Goal: Information Seeking & Learning: Understand process/instructions

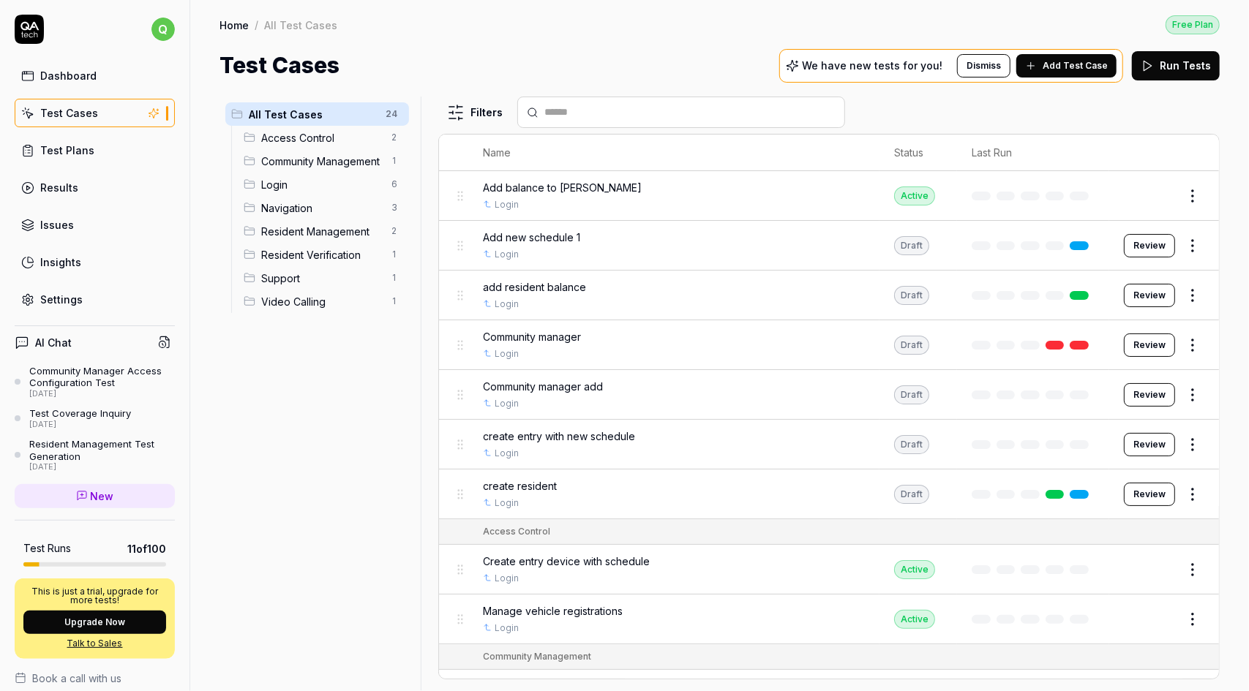
click at [70, 375] on div "Community Manager Access Configuration Test" at bounding box center [102, 377] width 146 height 24
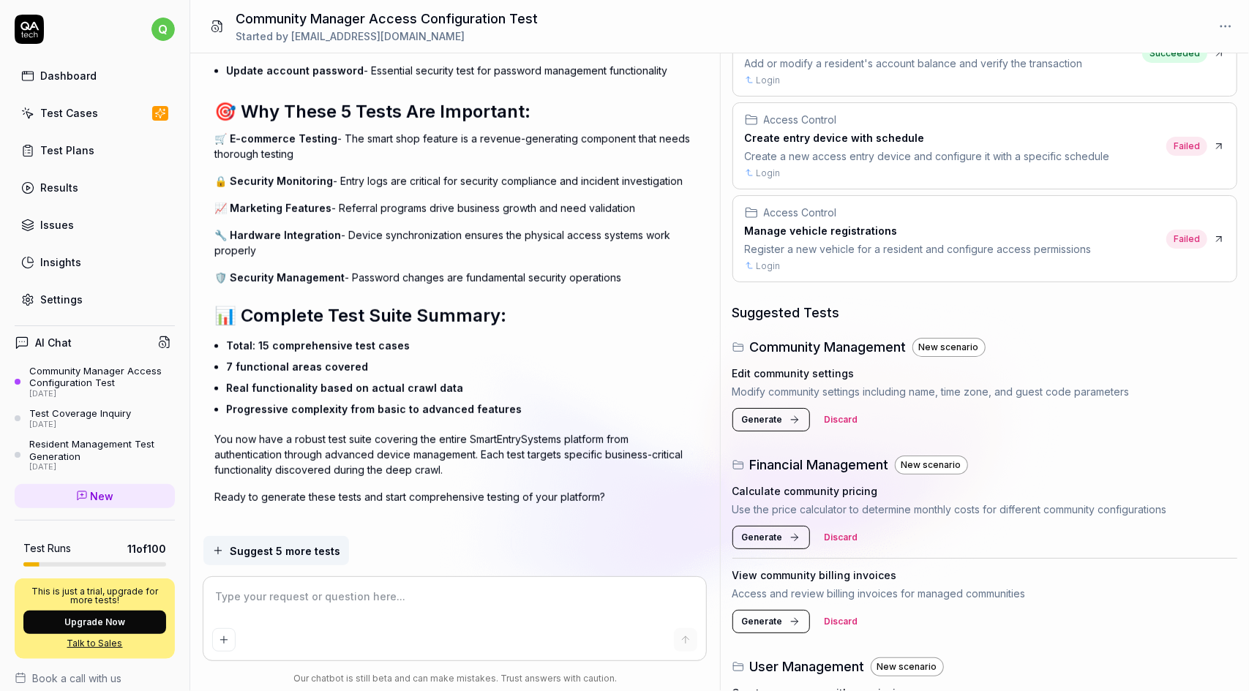
scroll to position [366, 0]
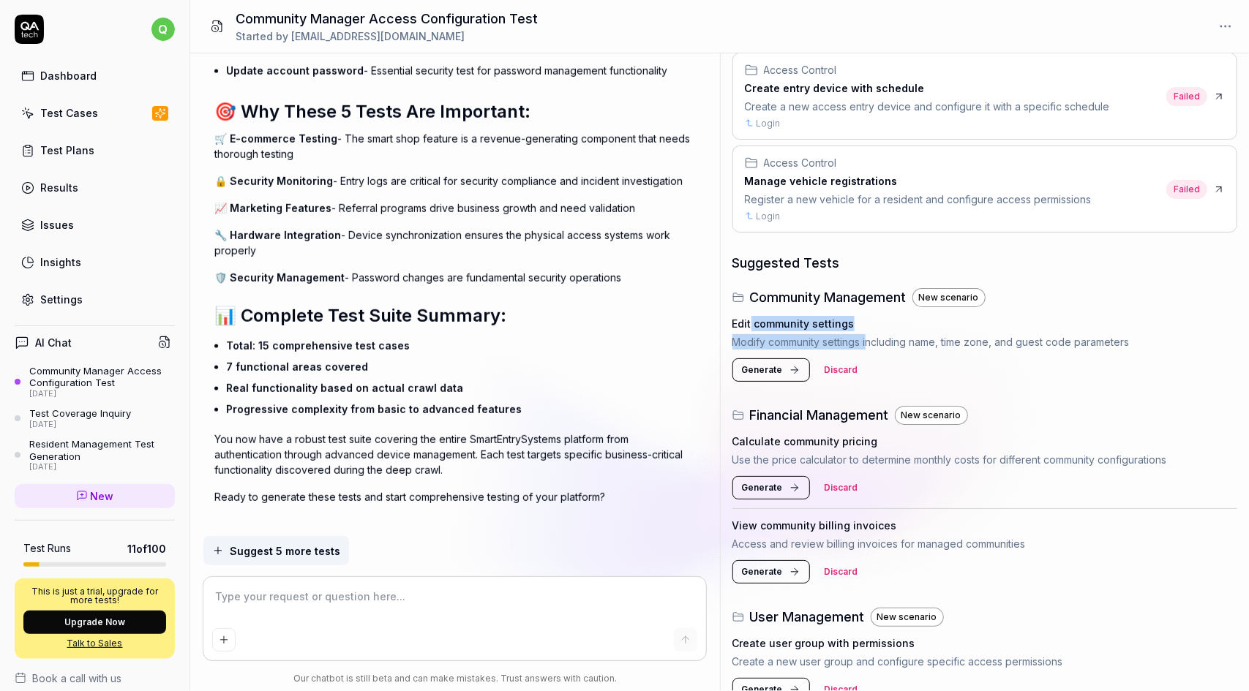
drag, startPoint x: 751, startPoint y: 320, endPoint x: 946, endPoint y: 346, distance: 196.3
click at [868, 337] on div "Edit community settings Modify community settings including name, time zone, an…" at bounding box center [985, 333] width 506 height 34
click at [946, 346] on p "Modify community settings including name, time zone, and guest code parameters" at bounding box center [985, 341] width 506 height 15
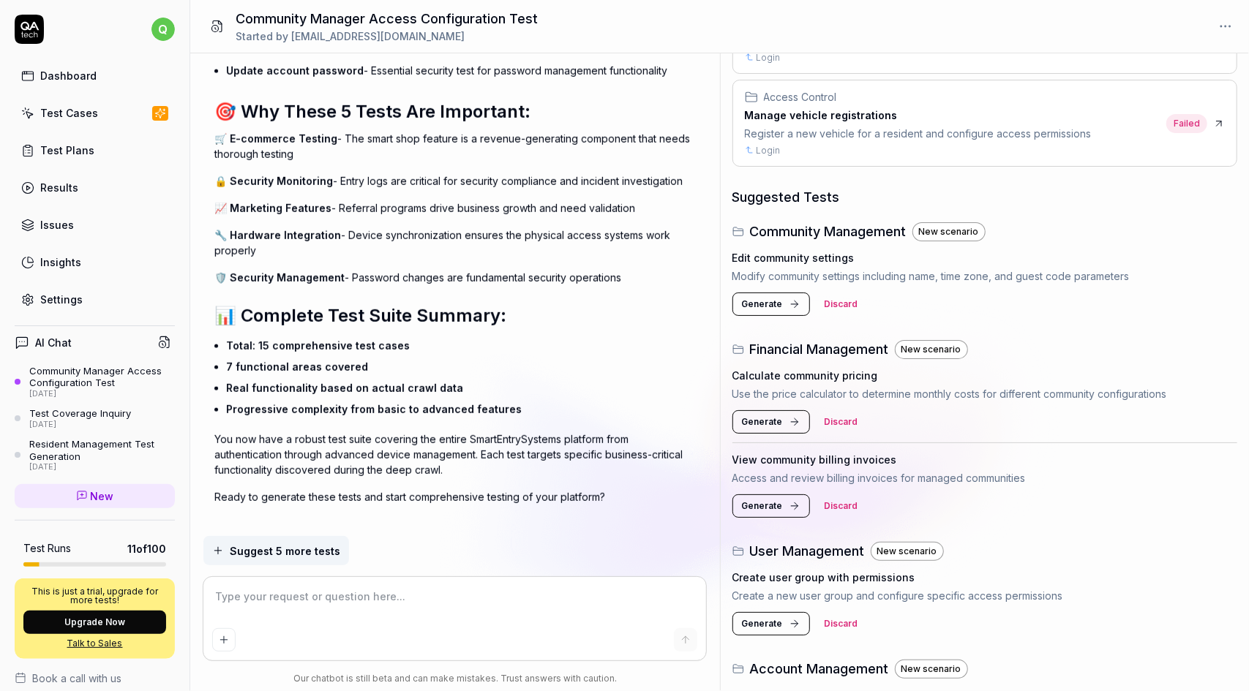
scroll to position [439, 0]
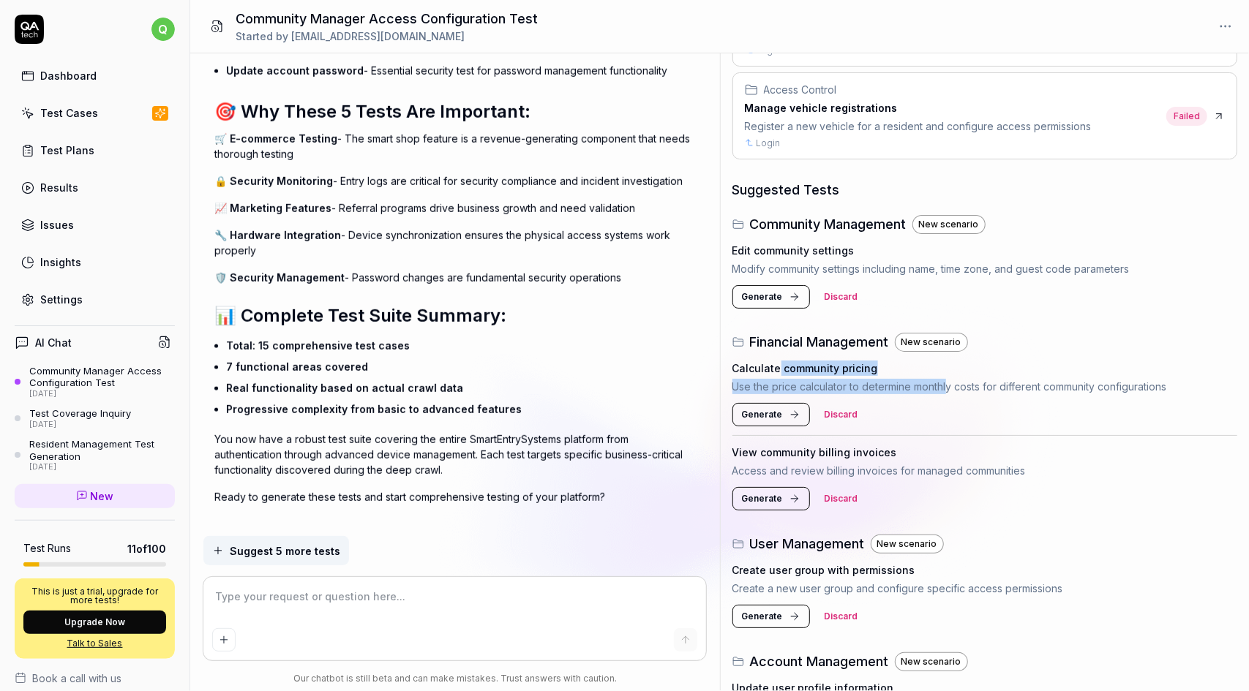
drag, startPoint x: 778, startPoint y: 365, endPoint x: 948, endPoint y: 385, distance: 170.9
click at [948, 386] on div "Calculate community pricing Use the price calculator to determine monthly costs…" at bounding box center [985, 378] width 506 height 34
click at [948, 385] on p "Use the price calculator to determine monthly costs for different community con…" at bounding box center [985, 386] width 506 height 15
drag, startPoint x: 763, startPoint y: 368, endPoint x: 1150, endPoint y: 388, distance: 387.6
click at [1179, 390] on div "Calculate community pricing Use the price calculator to determine monthly costs…" at bounding box center [985, 378] width 506 height 34
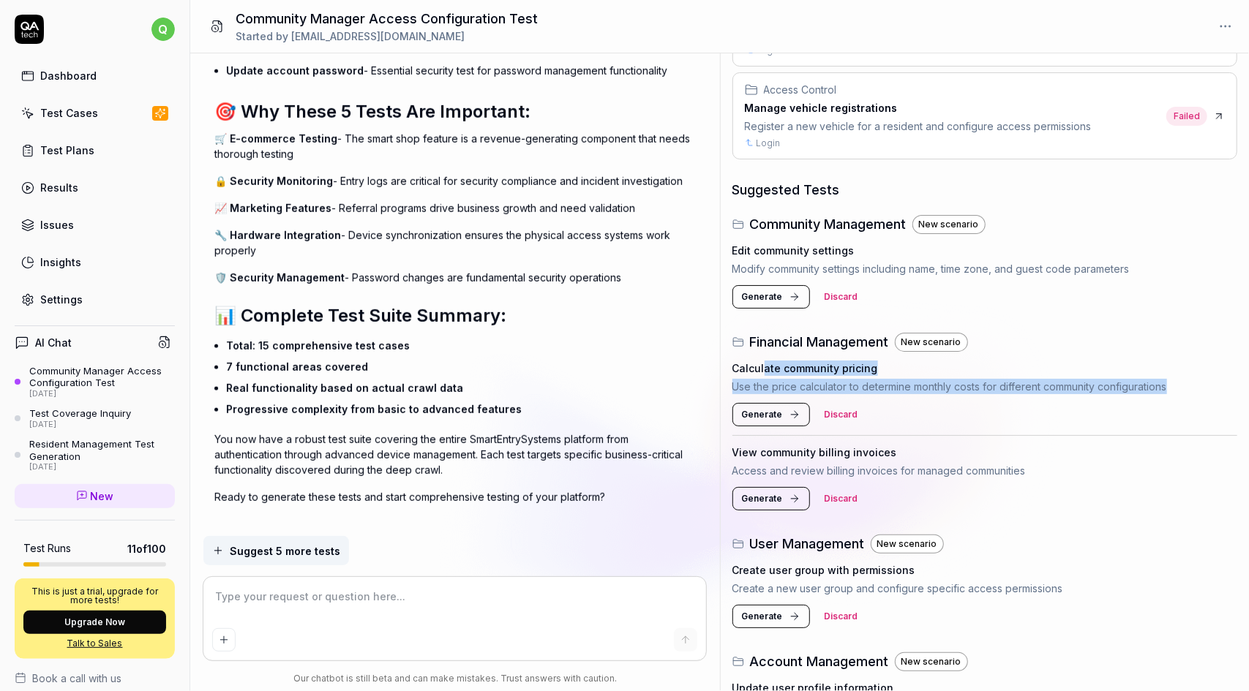
drag, startPoint x: 887, startPoint y: 363, endPoint x: 875, endPoint y: 365, distance: 12.6
click at [887, 364] on div "Calculate community pricing" at bounding box center [985, 368] width 506 height 15
click at [784, 355] on div "Calculate community pricing Use the price calculator to determine monthly costs…" at bounding box center [985, 394] width 506 height 84
click at [778, 361] on h4 "Calculate community pricing" at bounding box center [805, 368] width 146 height 15
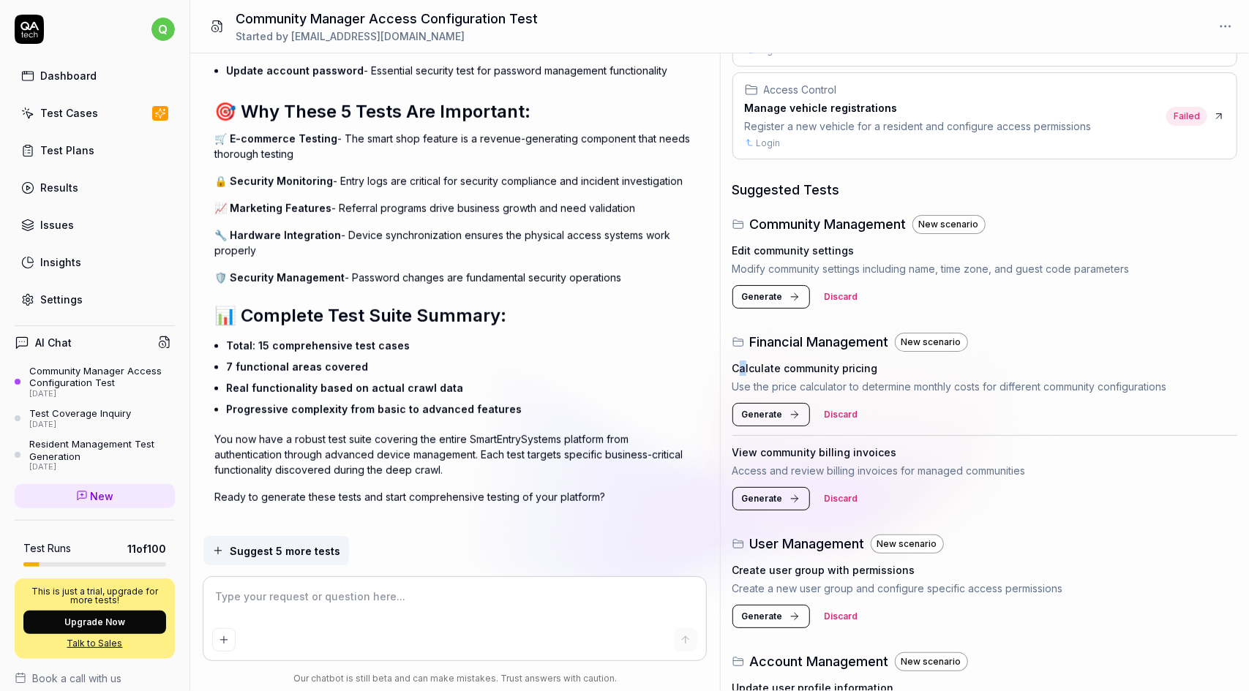
click at [743, 363] on h4 "Calculate community pricing" at bounding box center [805, 368] width 146 height 15
click at [1130, 391] on p "Use the price calculator to determine monthly costs for different community con…" at bounding box center [985, 386] width 506 height 15
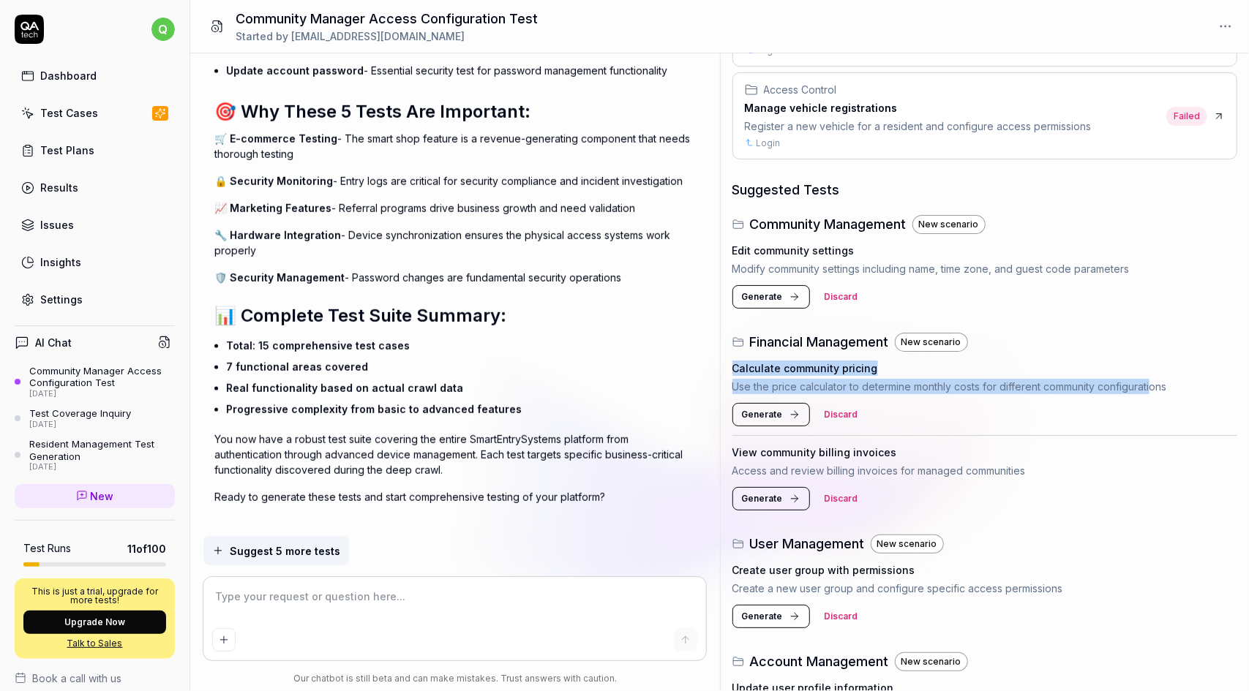
drag, startPoint x: 1156, startPoint y: 382, endPoint x: 733, endPoint y: 361, distance: 423.4
click at [732, 361] on div "Calculate community pricing Use the price calculator to determine monthly costs…" at bounding box center [985, 378] width 506 height 34
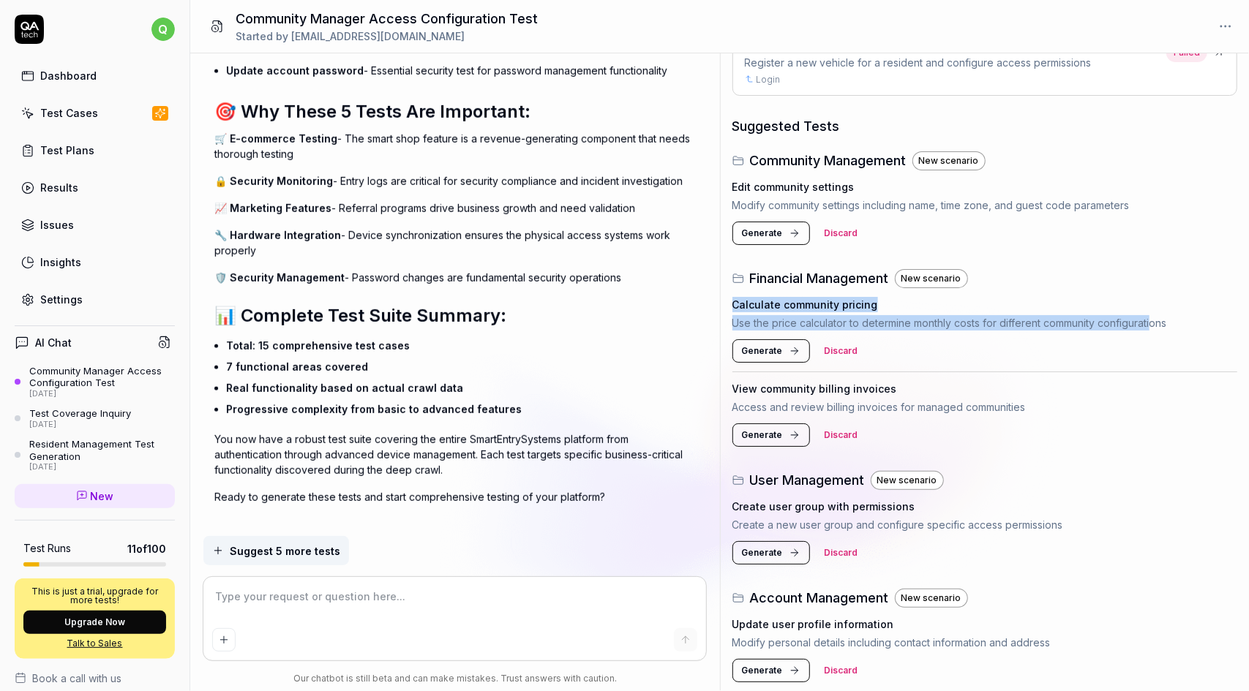
scroll to position [512, 0]
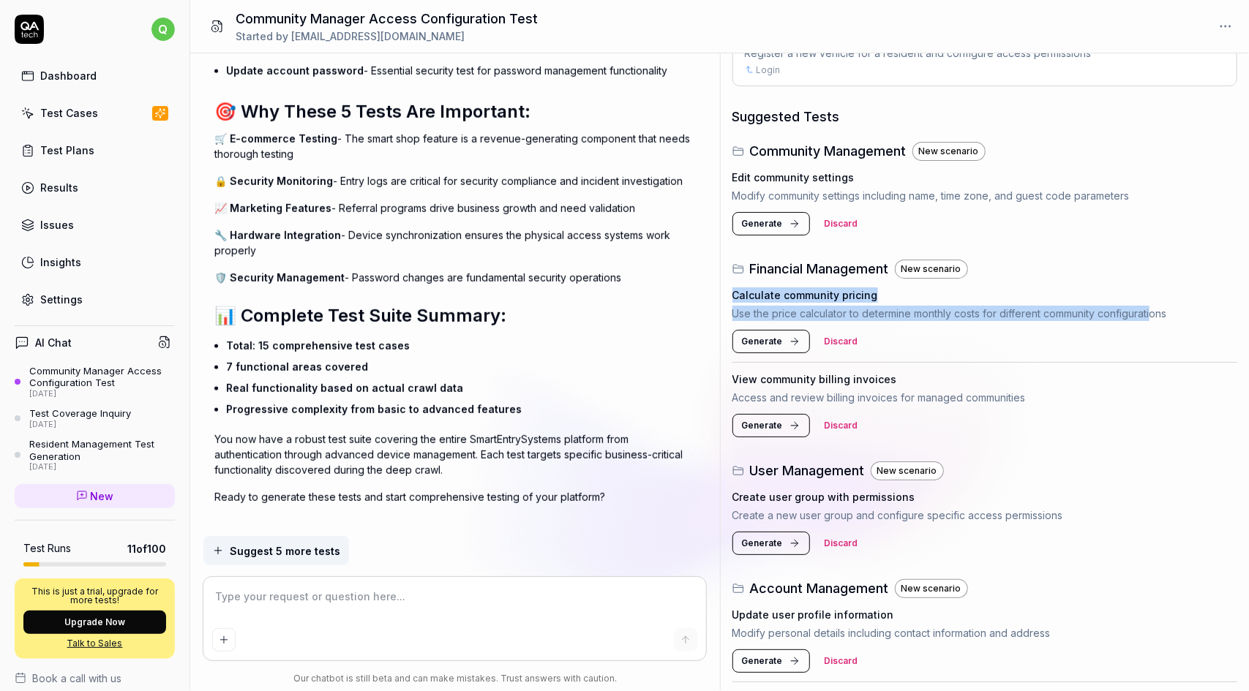
click at [857, 309] on p "Use the price calculator to determine monthly costs for different community con…" at bounding box center [985, 313] width 506 height 15
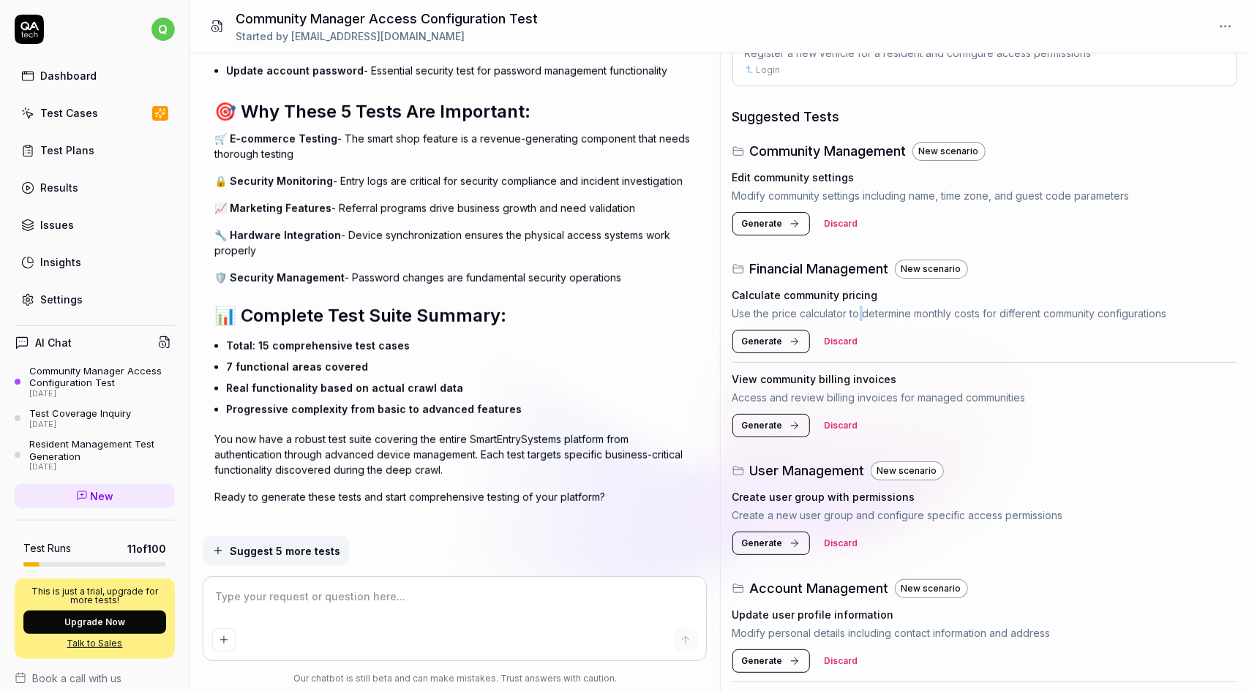
click at [857, 309] on p "Use the price calculator to determine monthly costs for different community con…" at bounding box center [985, 313] width 506 height 15
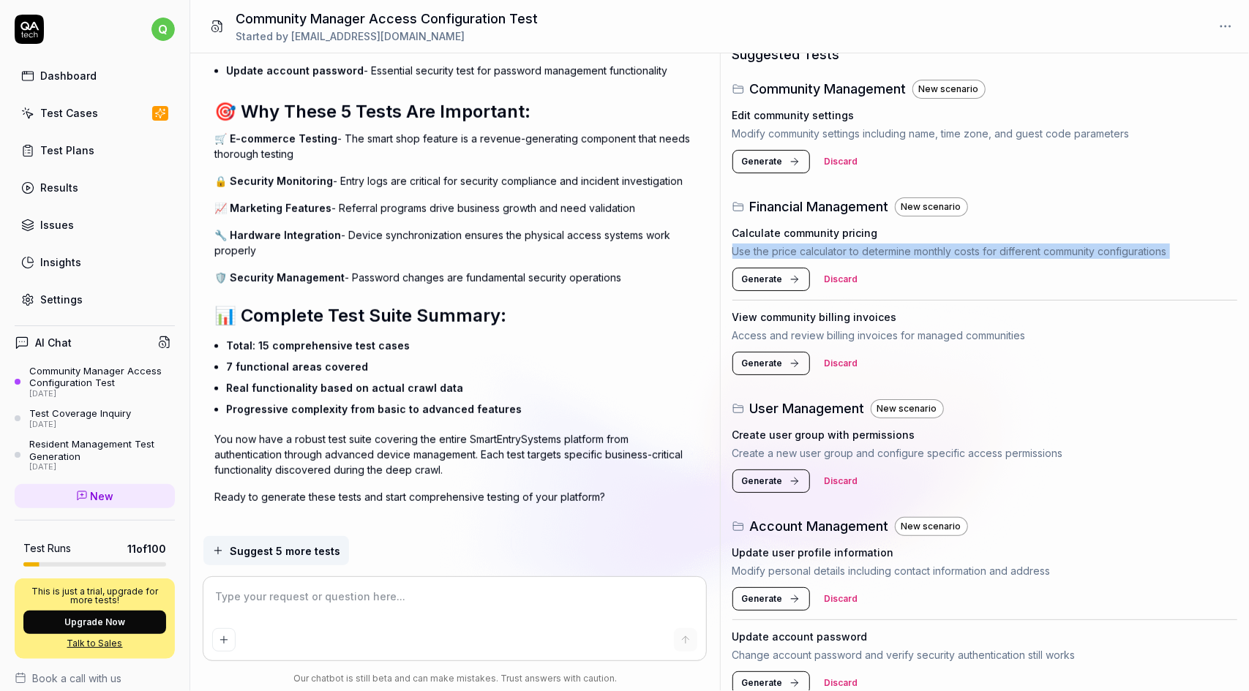
scroll to position [585, 0]
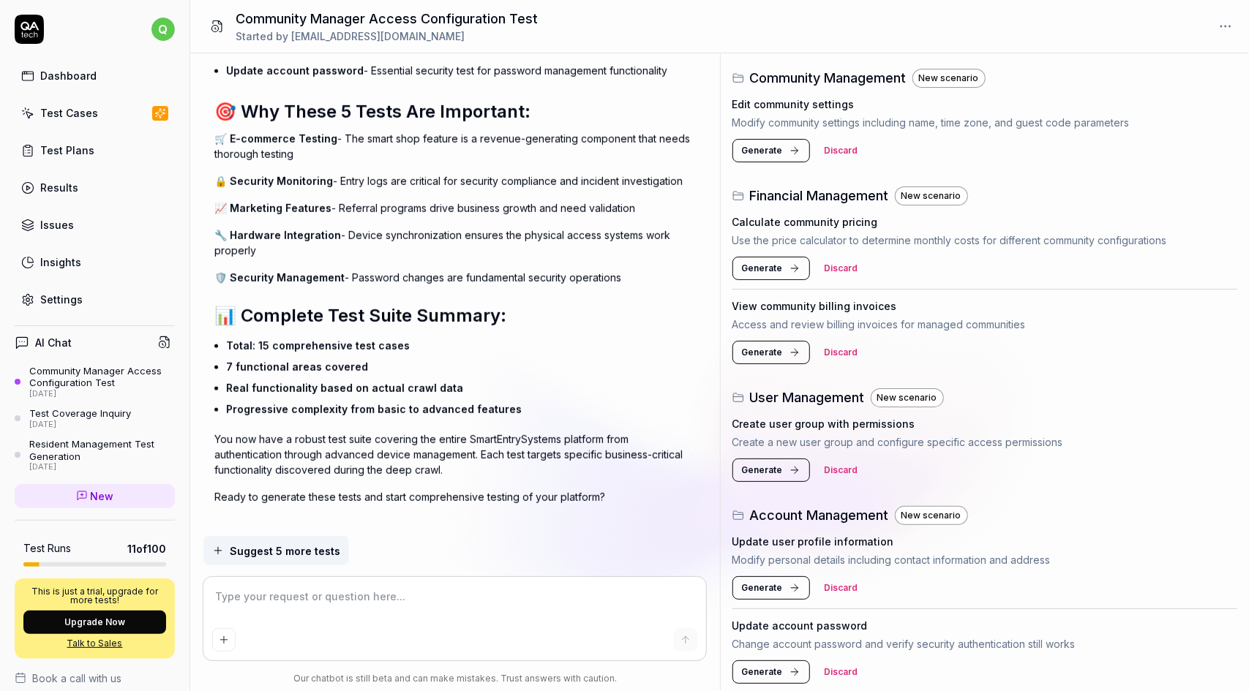
click at [891, 321] on p "Access and review billing invoices for managed communities" at bounding box center [985, 324] width 506 height 15
click at [891, 320] on p "Access and review billing invoices for managed communities" at bounding box center [985, 324] width 506 height 15
click at [890, 240] on p "Use the price calculator to determine monthly costs for different community con…" at bounding box center [985, 240] width 506 height 15
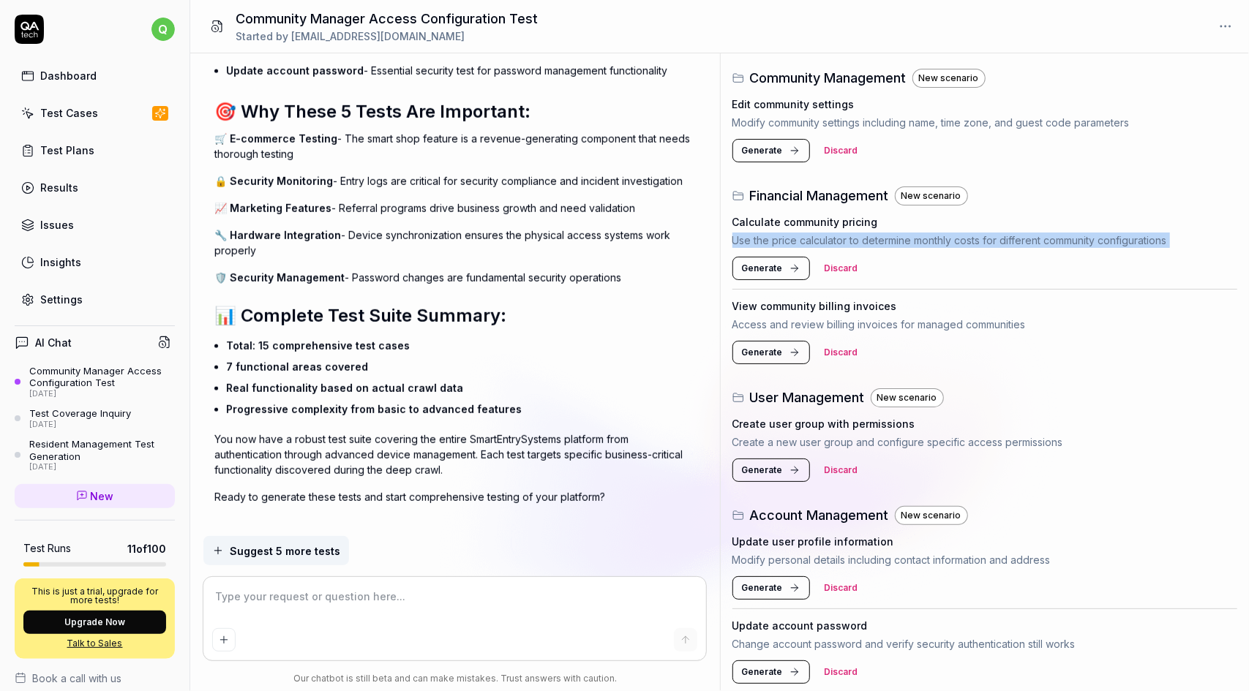
click at [890, 240] on p "Use the price calculator to determine monthly costs for different community con…" at bounding box center [985, 240] width 506 height 15
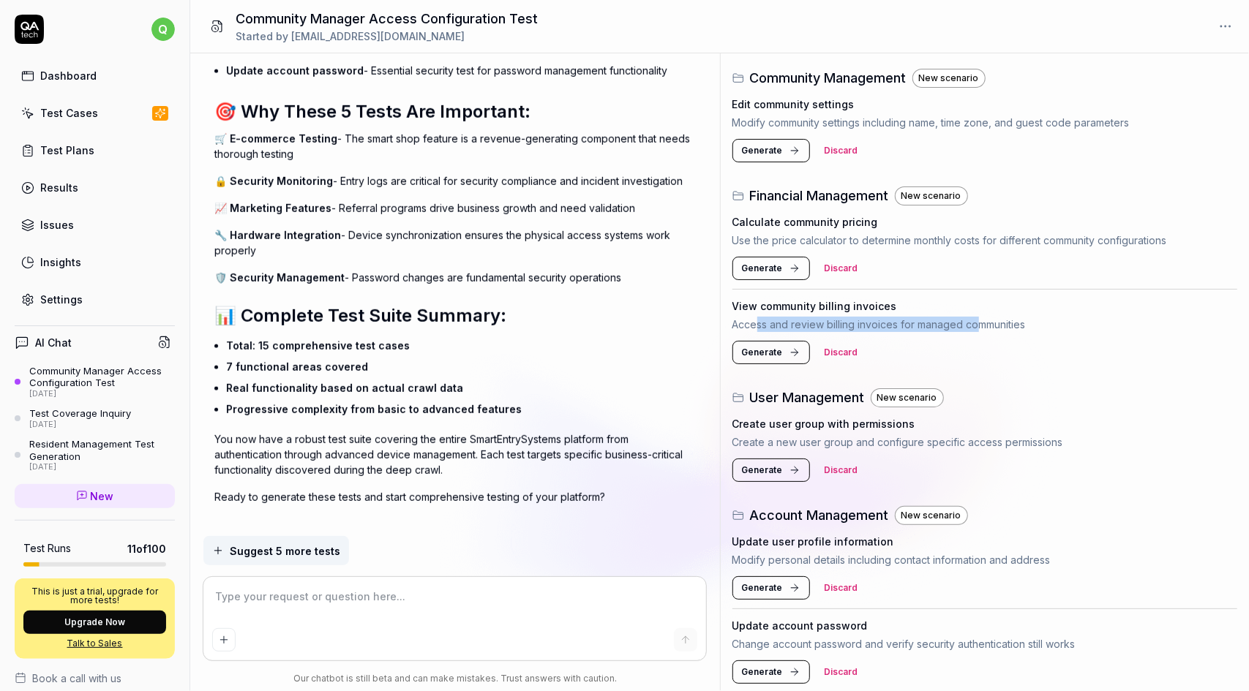
drag, startPoint x: 755, startPoint y: 318, endPoint x: 978, endPoint y: 315, distance: 223.2
click at [978, 317] on p "Access and review billing invoices for managed communities" at bounding box center [985, 324] width 506 height 15
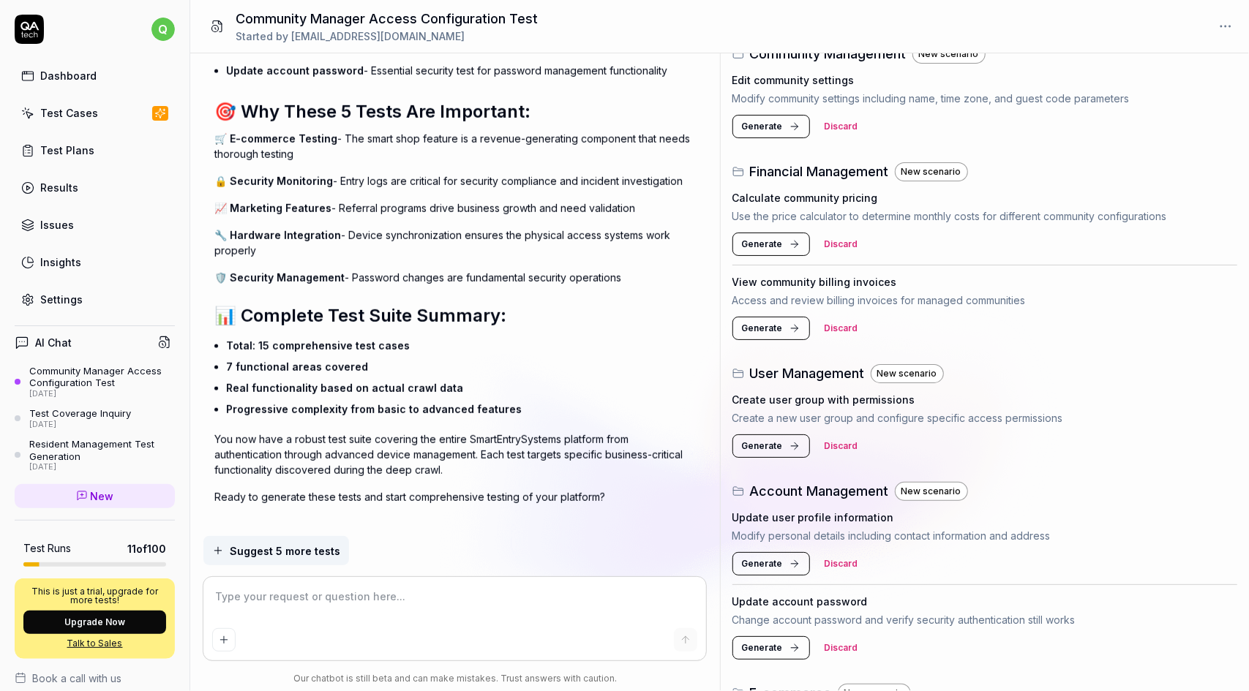
scroll to position [658, 0]
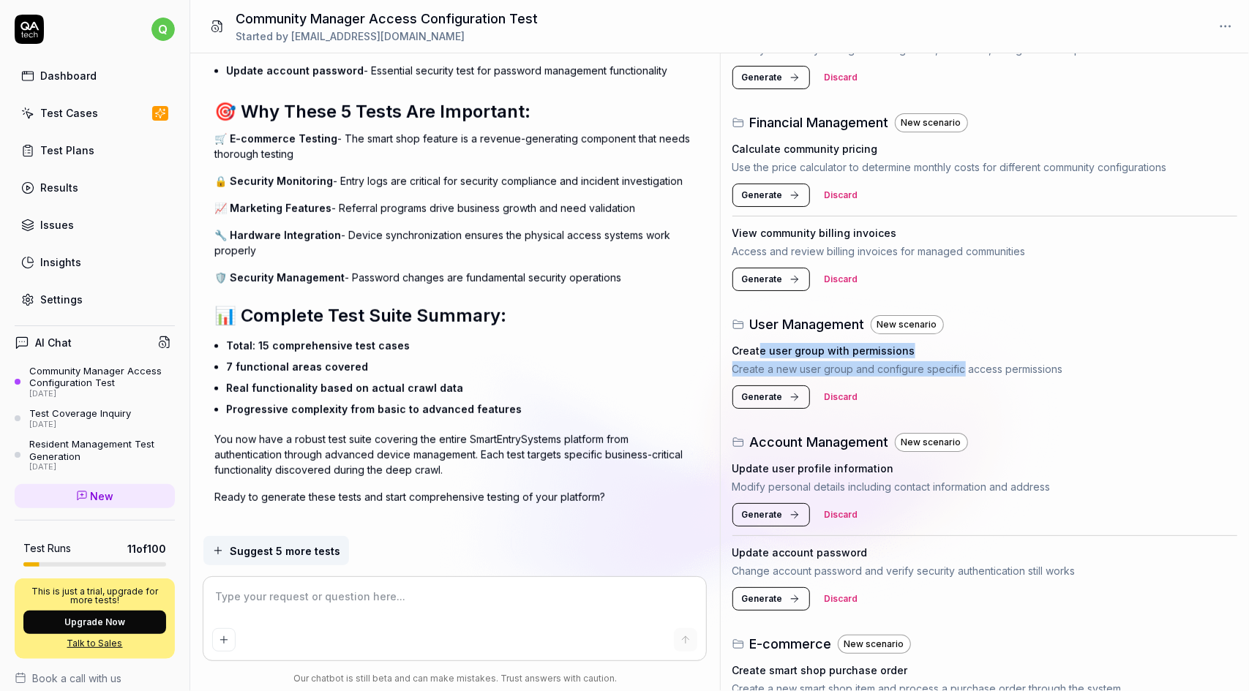
drag, startPoint x: 761, startPoint y: 345, endPoint x: 964, endPoint y: 361, distance: 203.3
click at [964, 361] on div "Create user group with permissions Create a new user group and configure specif…" at bounding box center [985, 360] width 506 height 34
click at [964, 361] on p "Create a new user group and configure specific access permissions" at bounding box center [985, 368] width 506 height 15
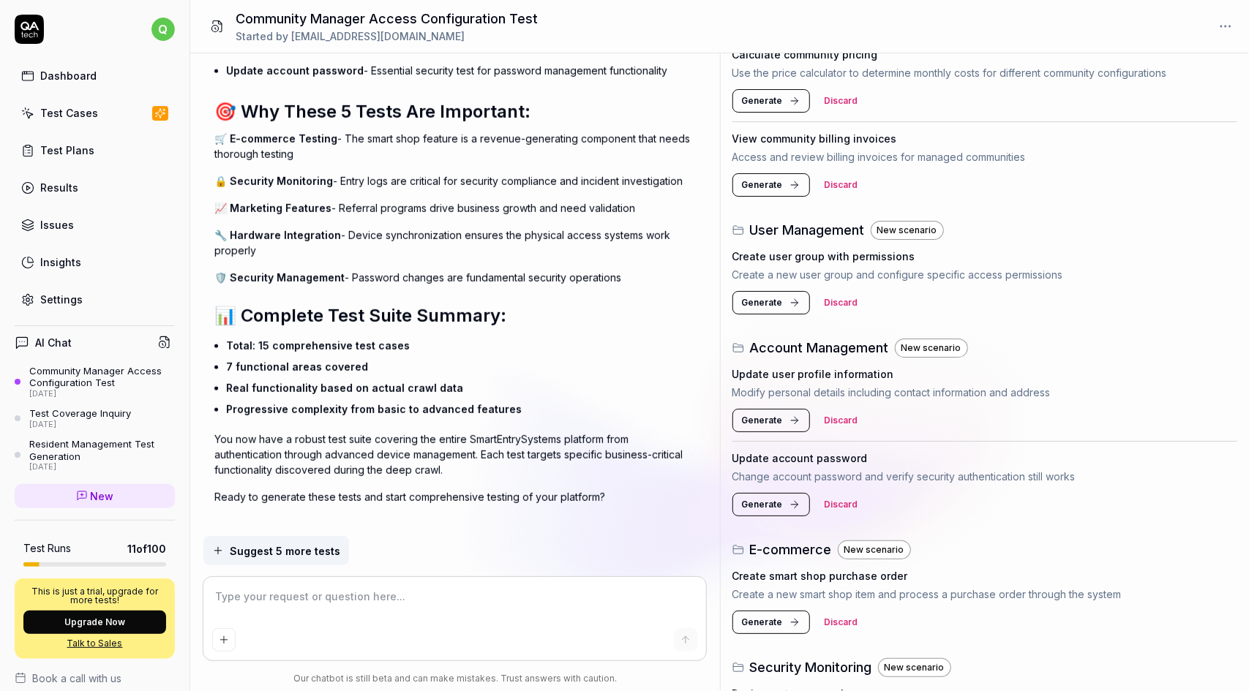
scroll to position [805, 0]
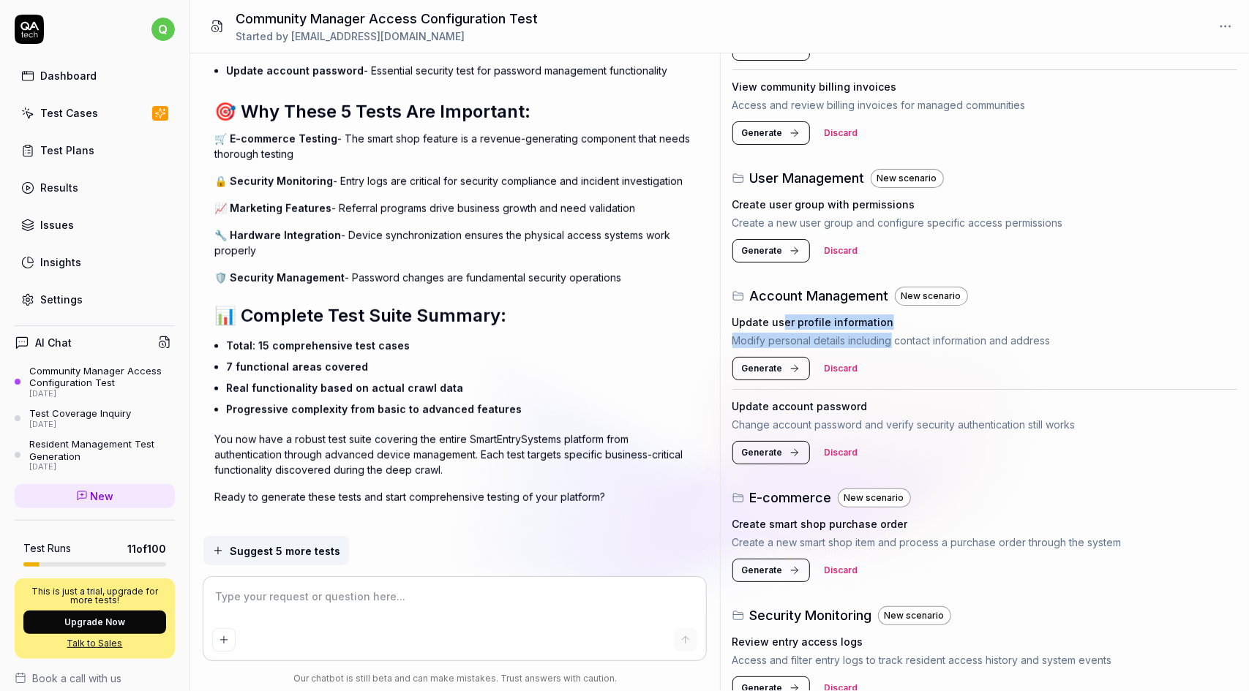
drag, startPoint x: 781, startPoint y: 326, endPoint x: 890, endPoint y: 337, distance: 108.8
click at [890, 337] on div "Update user profile information Modify personal details including contact infor…" at bounding box center [985, 332] width 506 height 34
click at [890, 337] on p "Modify personal details including contact information and address" at bounding box center [985, 340] width 506 height 15
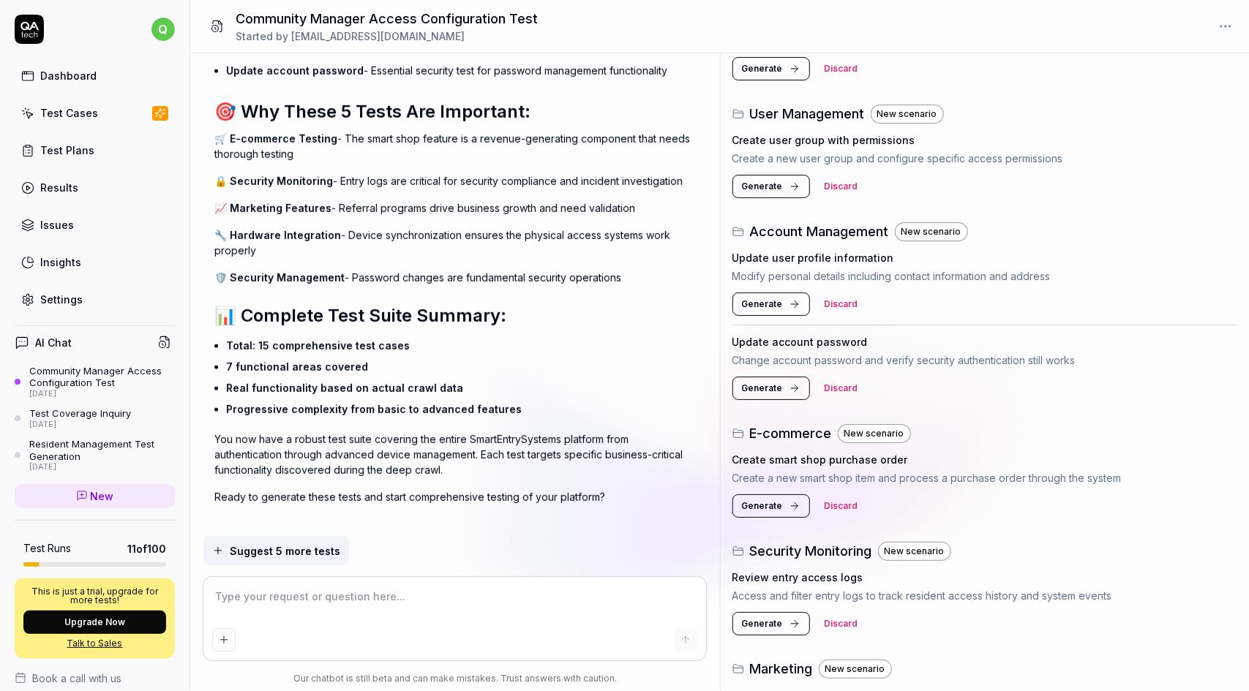
scroll to position [878, 0]
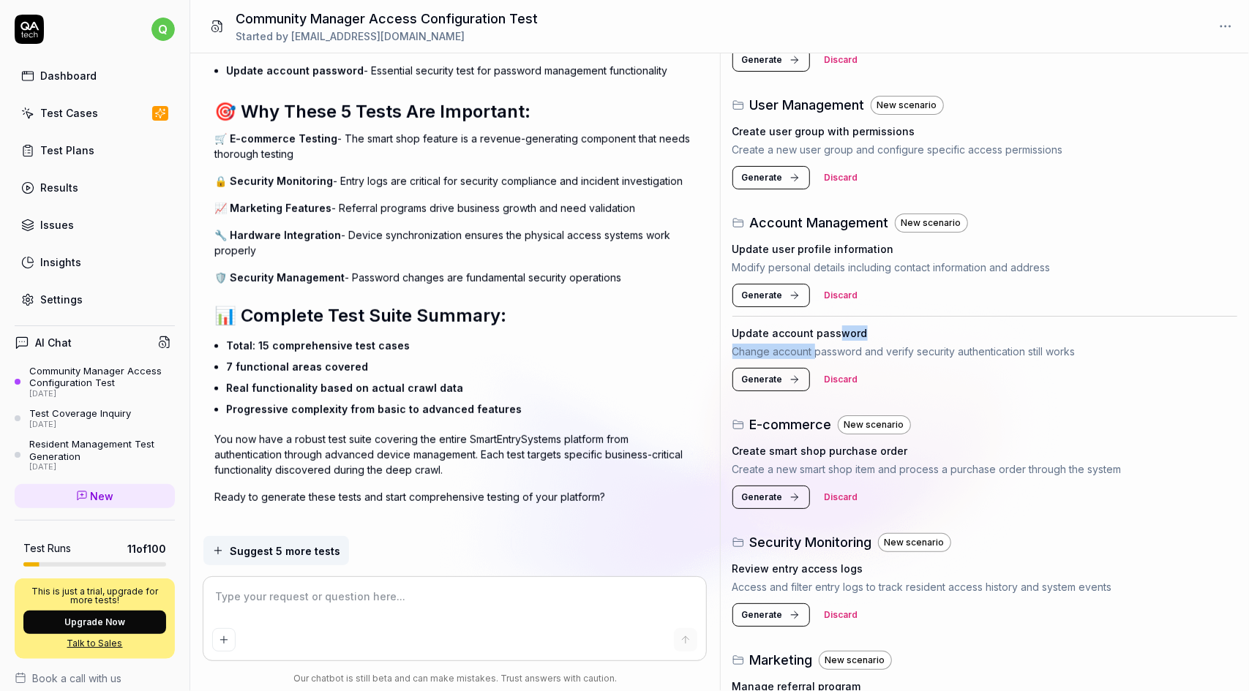
drag, startPoint x: 814, startPoint y: 353, endPoint x: 834, endPoint y: 331, distance: 29.5
click at [834, 331] on div "Update account password Change account password and verify security authenticat…" at bounding box center [985, 343] width 506 height 34
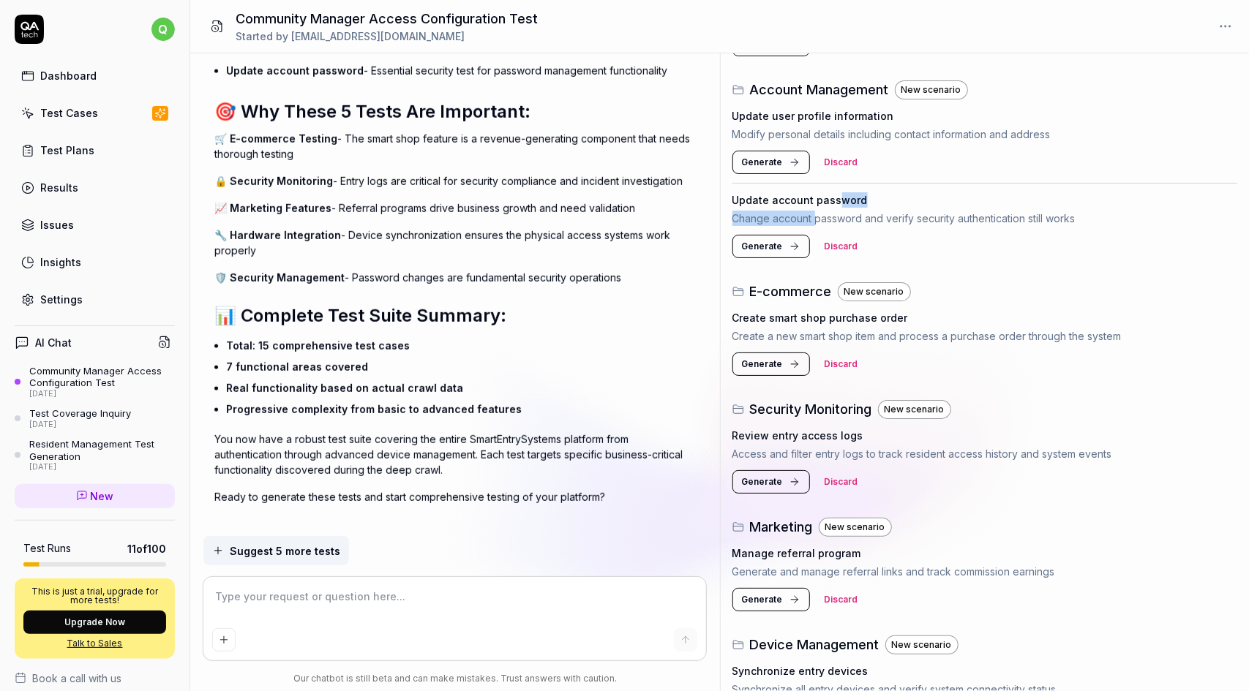
scroll to position [1024, 0]
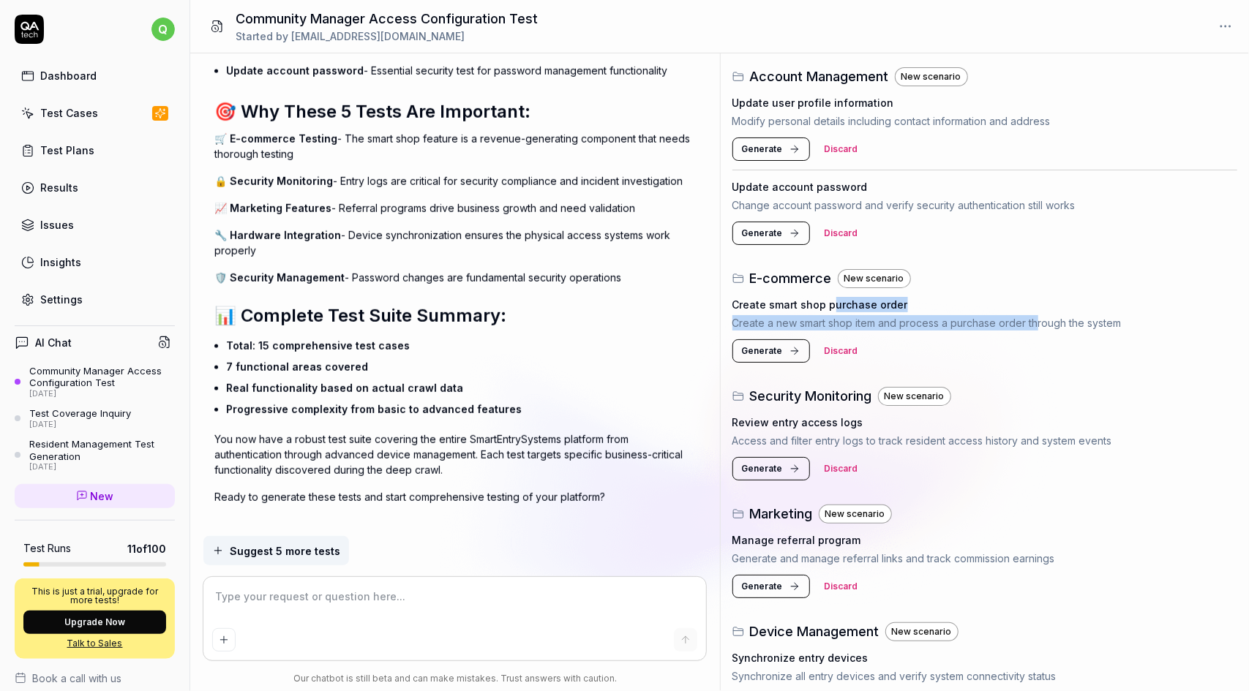
drag, startPoint x: 828, startPoint y: 308, endPoint x: 1034, endPoint y: 311, distance: 206.3
click at [1034, 311] on div "Create smart shop purchase order Create a new smart shop item and process a pur…" at bounding box center [985, 314] width 506 height 34
drag, startPoint x: 797, startPoint y: 318, endPoint x: 1152, endPoint y: 313, distance: 354.1
click at [1152, 315] on p "Create a new smart shop item and process a purchase order through the system" at bounding box center [985, 322] width 506 height 15
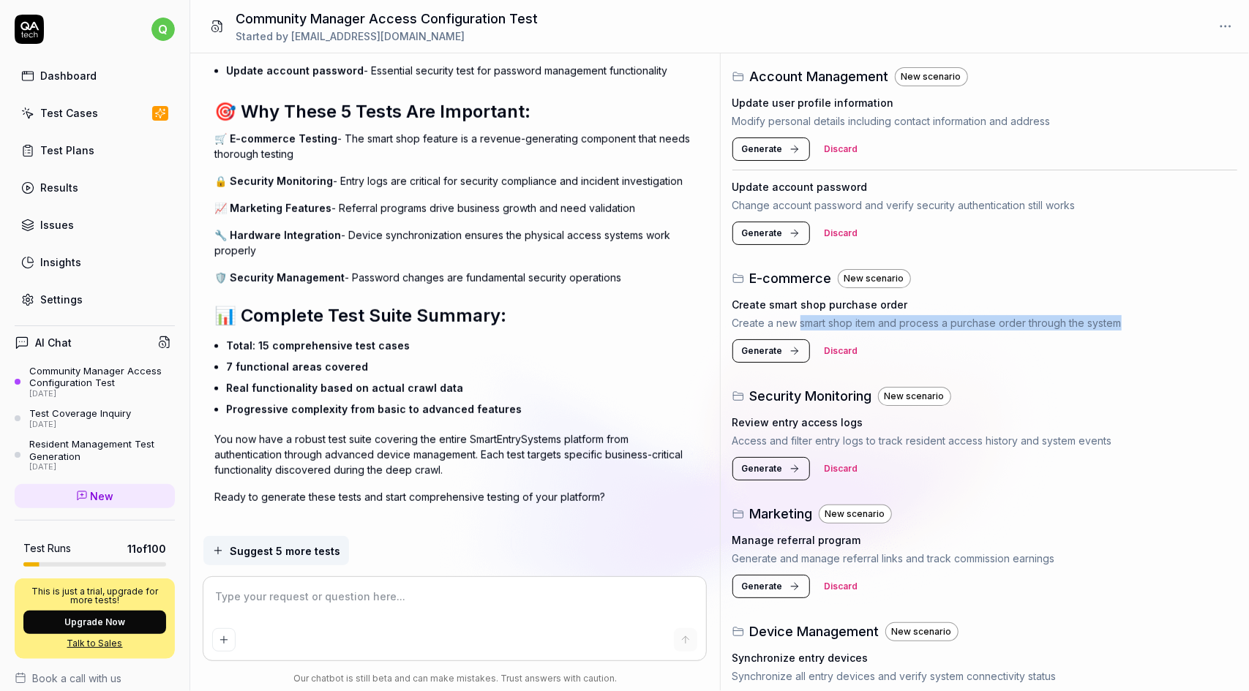
click at [1152, 315] on p "Create a new smart shop item and process a purchase order through the system" at bounding box center [985, 322] width 506 height 15
drag, startPoint x: 1134, startPoint y: 321, endPoint x: 900, endPoint y: 322, distance: 234.1
click at [900, 322] on p "Create a new smart shop item and process a purchase order through the system" at bounding box center [985, 322] width 506 height 15
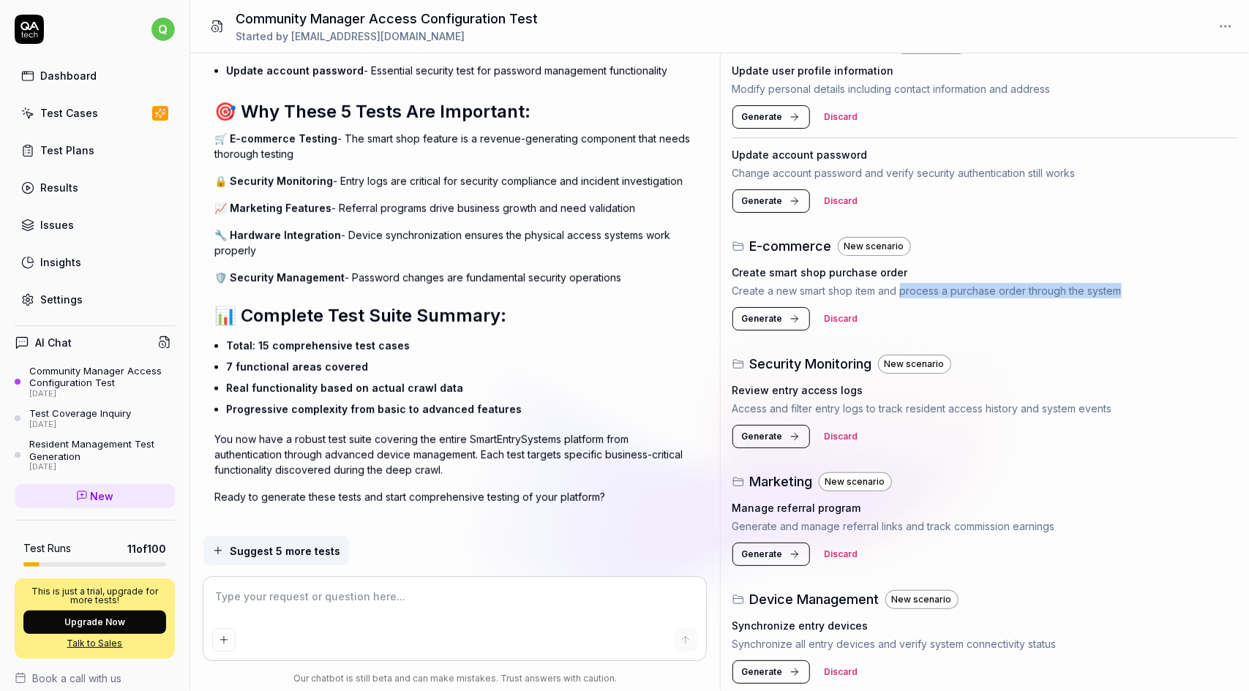
scroll to position [1063, 0]
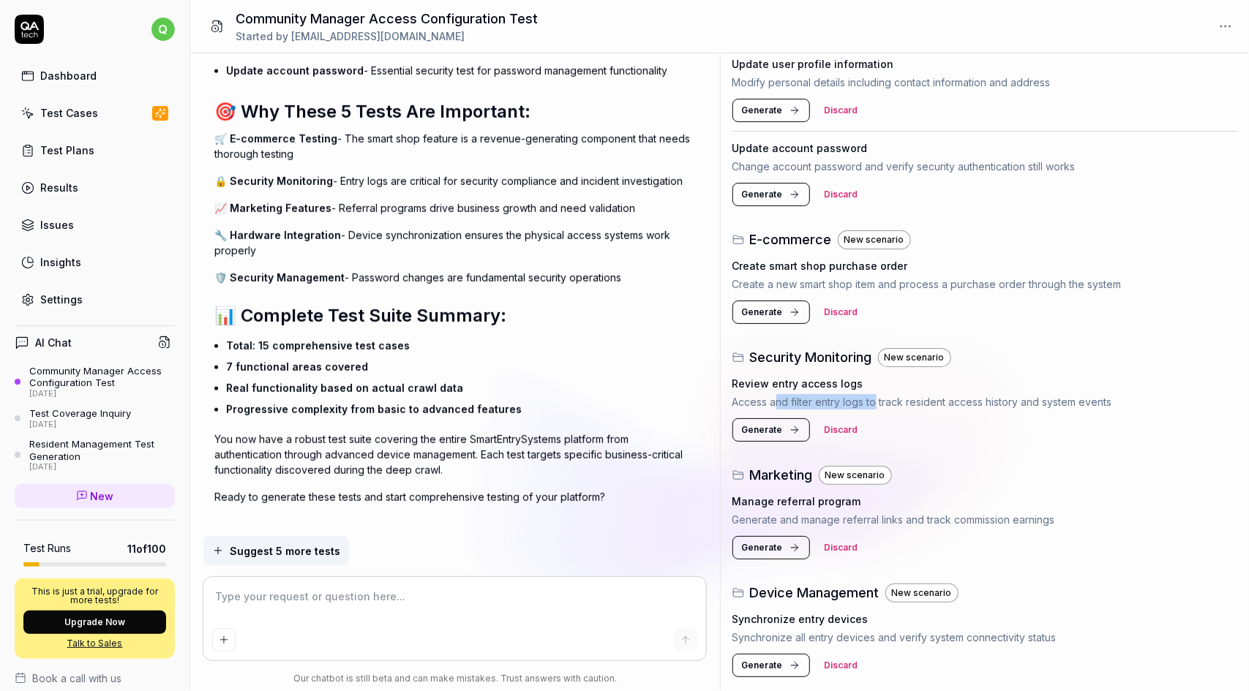
drag, startPoint x: 773, startPoint y: 394, endPoint x: 876, endPoint y: 393, distance: 102.4
click at [876, 394] on p "Access and filter entry logs to track resident access history and system events" at bounding box center [985, 401] width 506 height 15
drag, startPoint x: 765, startPoint y: 380, endPoint x: 846, endPoint y: 388, distance: 81.7
click at [846, 388] on div "Review entry access logs Access and filter entry logs to track resident access …" at bounding box center [985, 393] width 506 height 34
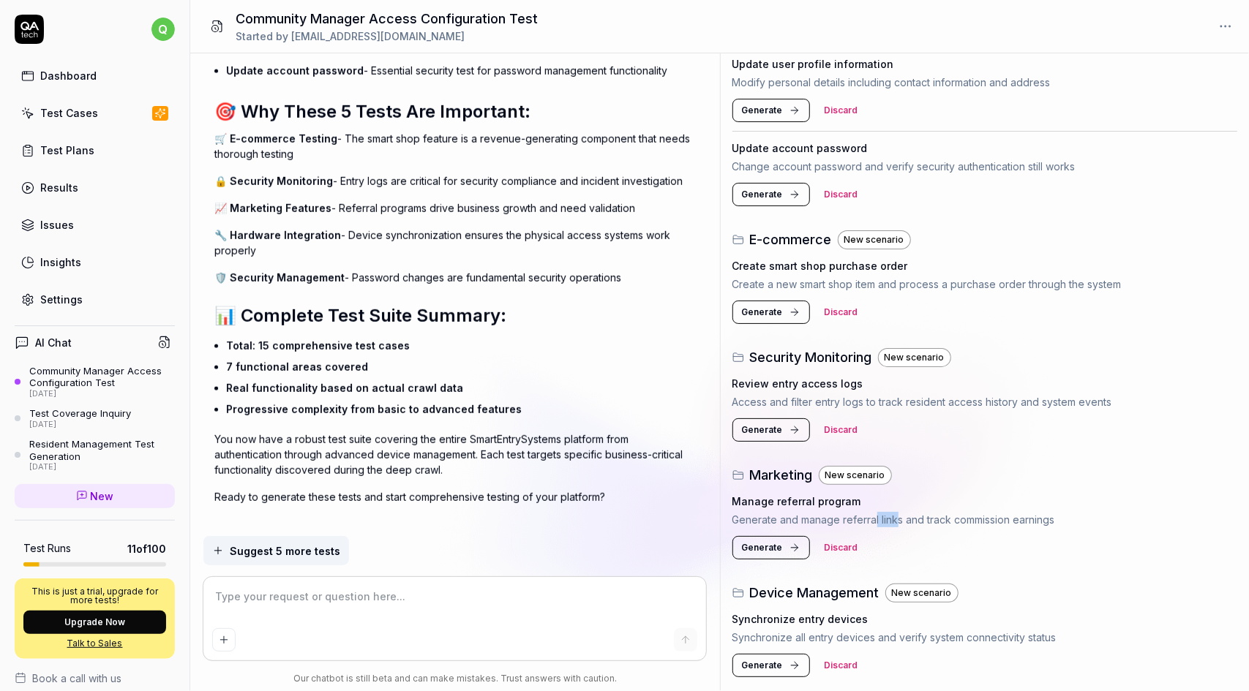
drag, startPoint x: 875, startPoint y: 517, endPoint x: 897, endPoint y: 514, distance: 22.1
click at [897, 514] on p "Generate and manage referral links and track commission earnings" at bounding box center [985, 519] width 506 height 15
drag, startPoint x: 877, startPoint y: 516, endPoint x: 911, endPoint y: 514, distance: 33.7
click at [911, 514] on p "Generate and manage referral links and track commission earnings" at bounding box center [985, 519] width 506 height 15
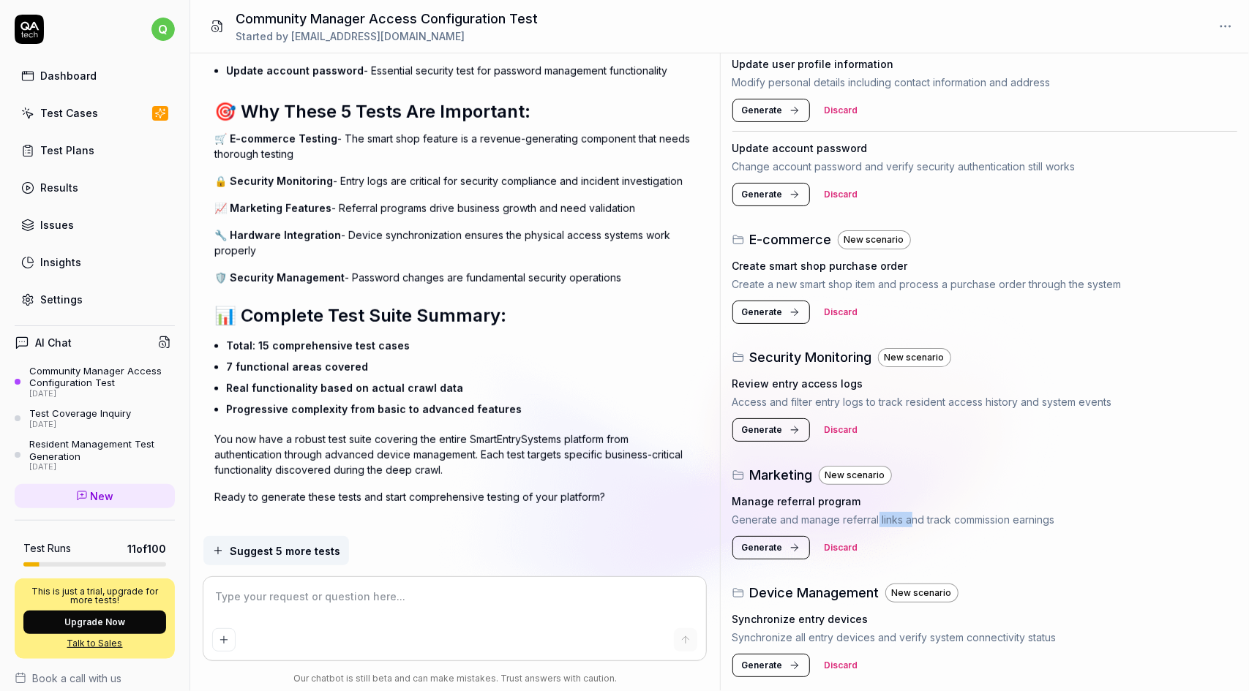
click at [910, 514] on p "Generate and manage referral links and track commission earnings" at bounding box center [985, 519] width 506 height 15
type textarea "*"
